Goal: Communication & Community: Answer question/provide support

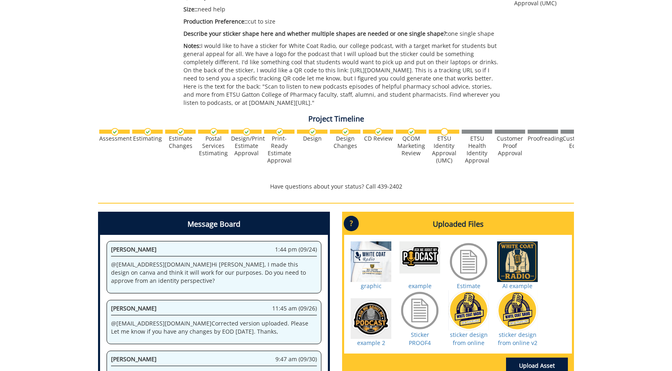
scroll to position [317, 0]
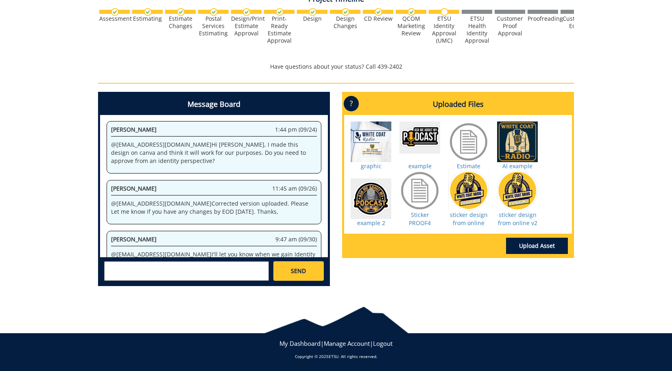
click at [143, 271] on textarea at bounding box center [186, 272] width 165 height 20
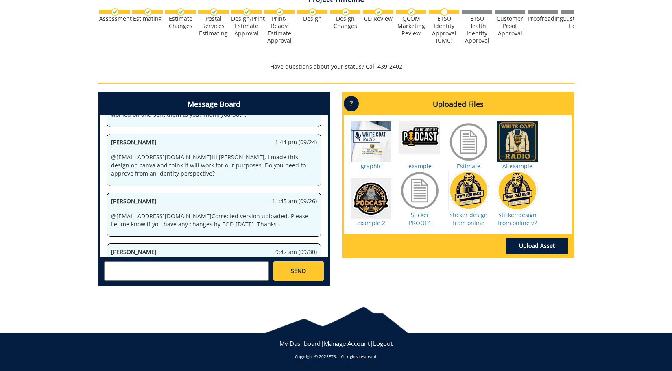
click at [257, 275] on textarea at bounding box center [186, 272] width 165 height 20
click at [159, 277] on textarea "@[EMAIL_ADDRESS][DOMAIN_NAME] To clarify "ask me about my podcast" was never a …" at bounding box center [186, 272] width 165 height 20
click at [180, 277] on textarea "@fair@mail.etsu.edu To clarify "ask me about my podcast" was never a message I …" at bounding box center [186, 272] width 165 height 20
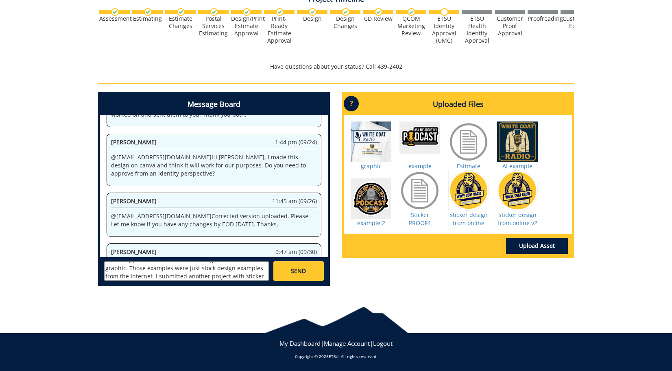
scroll to position [23, 0]
type textarea "@fair@mail.etsu.edu To clarify "ask me about my podcast" was never a message I …"
click at [303, 266] on link "SEND" at bounding box center [298, 272] width 50 height 20
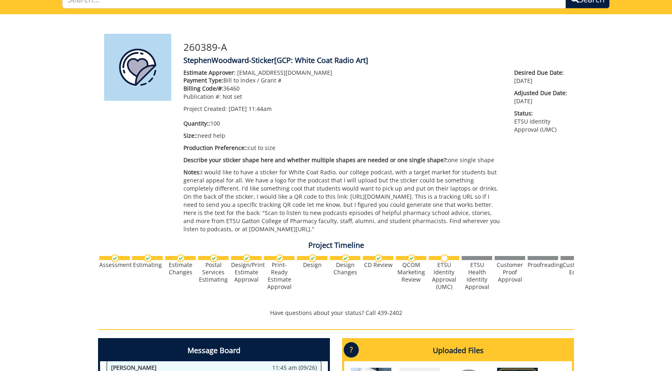
scroll to position [0, 0]
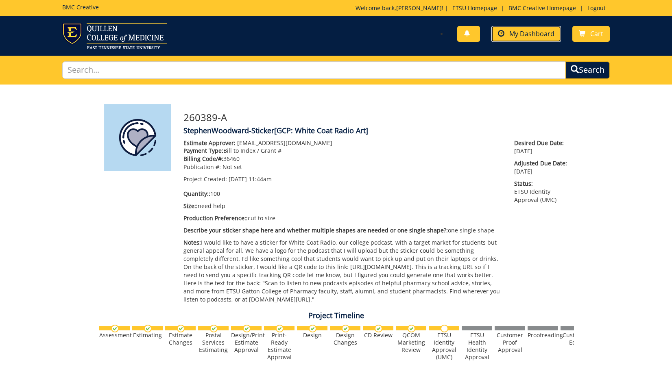
click at [523, 28] on link "My Dashboard" at bounding box center [526, 34] width 70 height 16
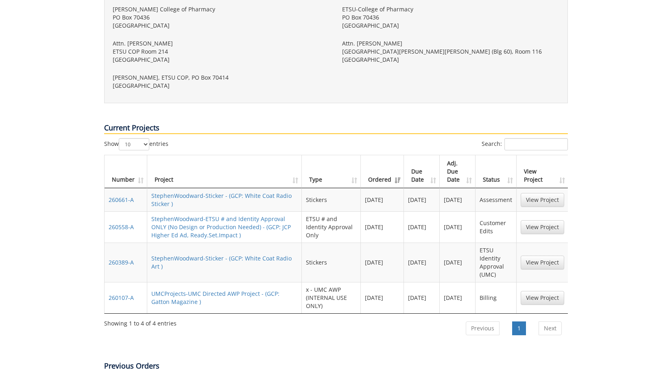
scroll to position [351, 0]
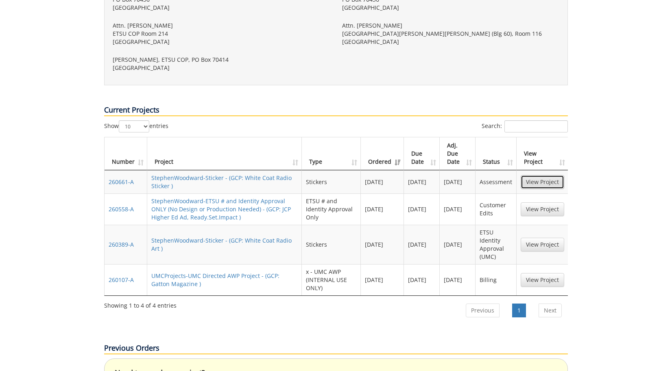
click at [528, 175] on link "View Project" at bounding box center [543, 182] width 44 height 14
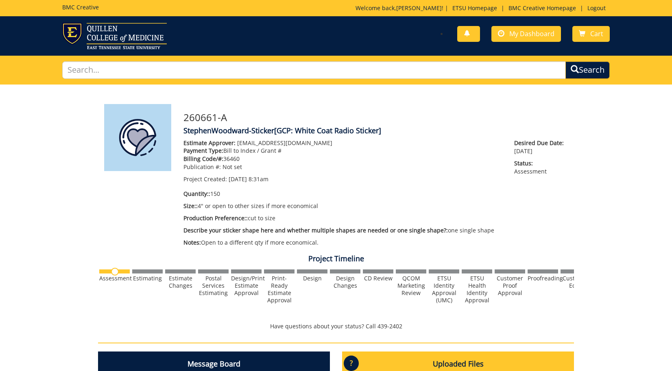
scroll to position [218, 0]
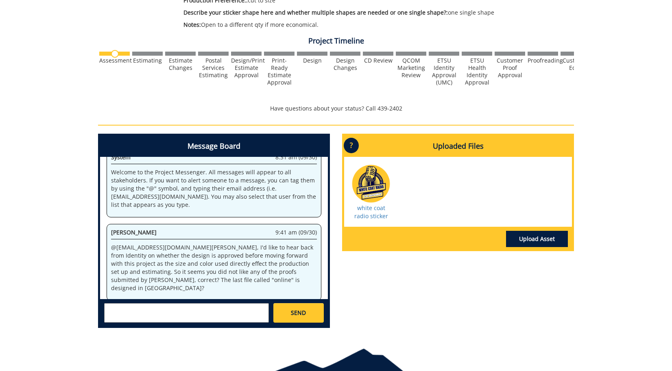
click at [236, 318] on textarea at bounding box center [186, 313] width 165 height 20
click at [237, 312] on textarea at bounding box center [186, 313] width 165 height 20
paste textarea "sticker design from online v2"
type textarea "@fair@mail.etsu.edu if you're referring to the other project, the one called "s…"
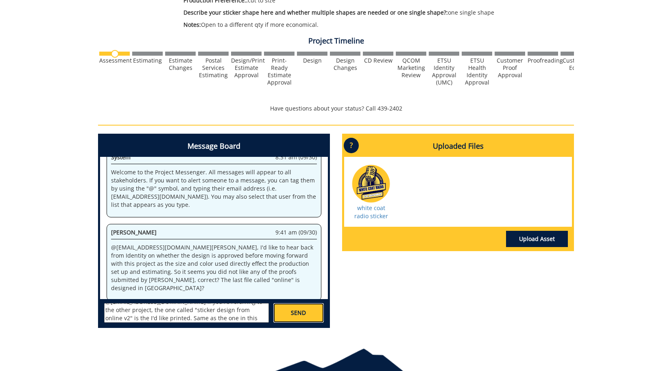
click at [315, 313] on link "SEND" at bounding box center [298, 313] width 50 height 20
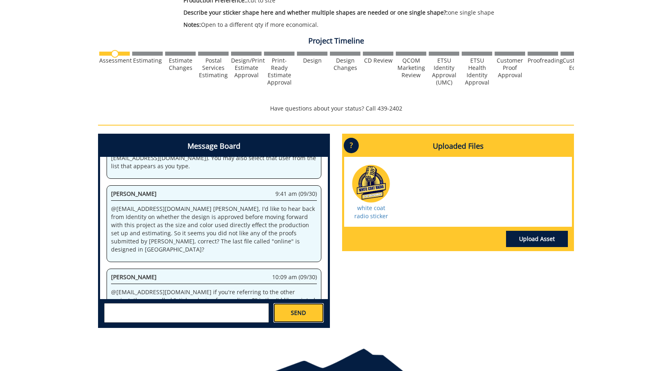
scroll to position [12225, 0]
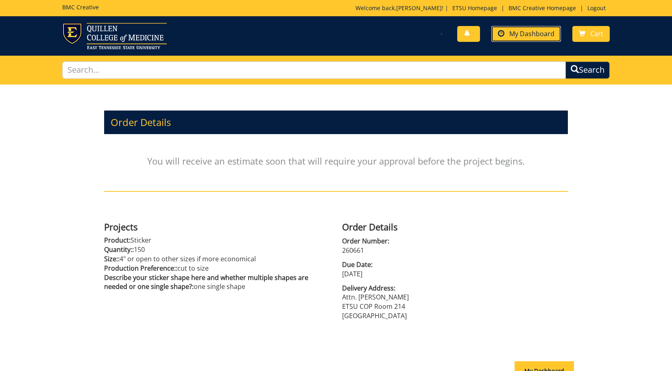
click at [530, 36] on span "My Dashboard" at bounding box center [531, 33] width 45 height 9
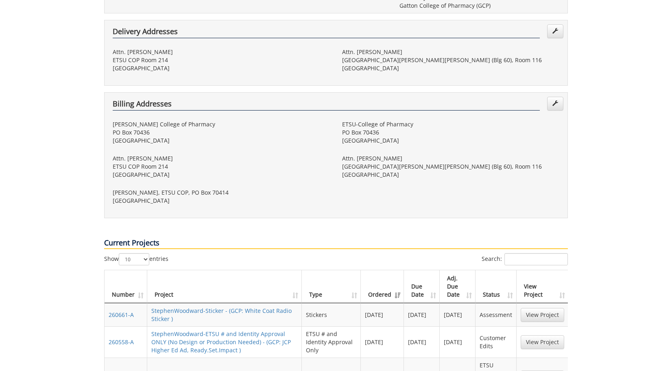
scroll to position [302, 0]
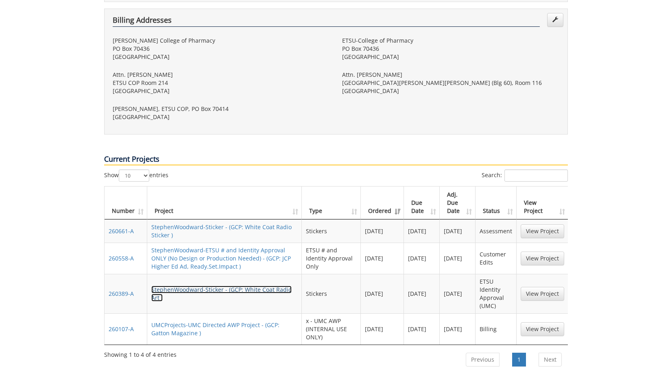
click at [244, 286] on link "StephenWoodward-Sticker - (GCP: White Coat Radio Art )" at bounding box center [221, 294] width 140 height 16
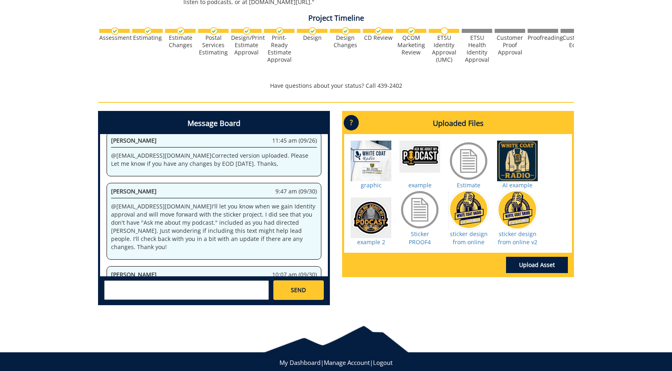
scroll to position [317, 0]
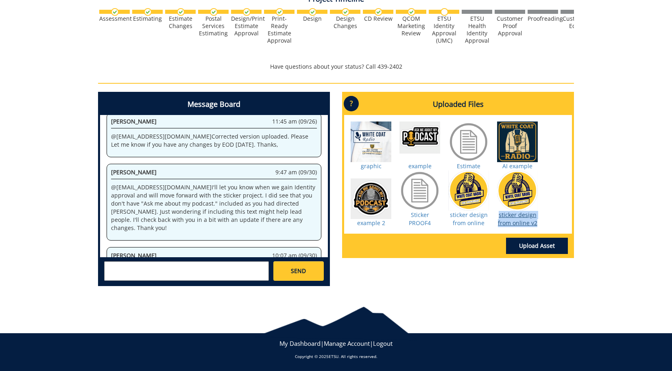
drag, startPoint x: 541, startPoint y: 221, endPoint x: 498, endPoint y: 217, distance: 42.5
click at [498, 217] on div "graphic example Estimate AI example" at bounding box center [458, 174] width 228 height 119
copy link "sticker design from online v2"
